Goal: Check status: Check status

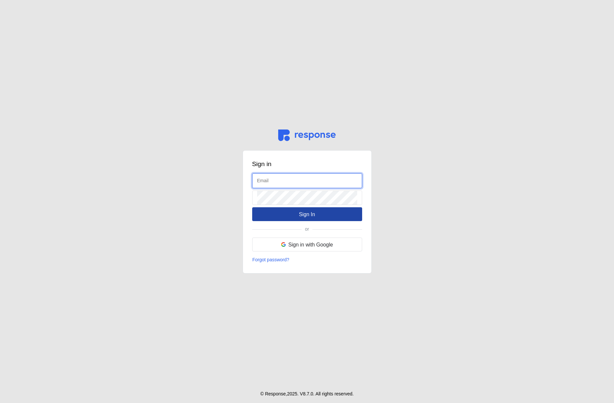
type input "admin@tryresponse.com"
click at [315, 218] on button "Sign In" at bounding box center [307, 214] width 110 height 14
